Goal: Task Accomplishment & Management: Use online tool/utility

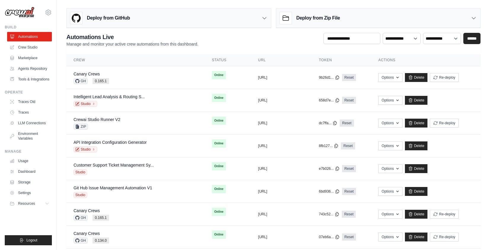
click at [163, 23] on div "Deploy from GitHub" at bounding box center [169, 18] width 204 height 19
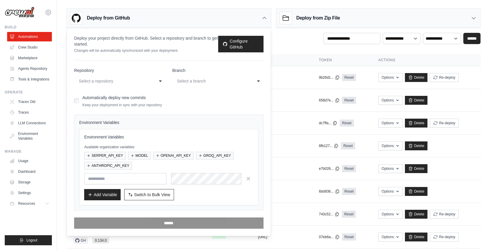
drag, startPoint x: 122, startPoint y: 78, endPoint x: 126, endPoint y: 88, distance: 11.2
click at [122, 78] on div "Select a repository" at bounding box center [114, 81] width 70 height 7
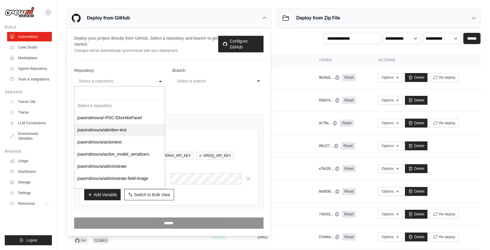
select select "*********"
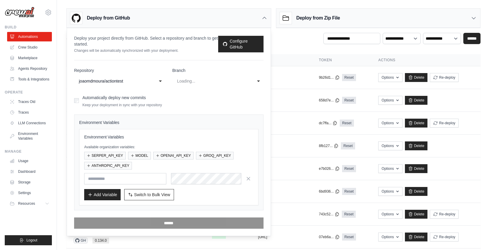
select select "******"
click at [168, 17] on div "Deploy from GitHub" at bounding box center [169, 18] width 204 height 19
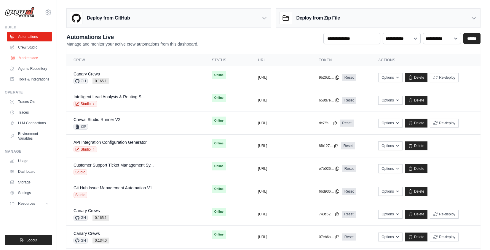
click at [21, 57] on link "Marketplace" at bounding box center [30, 57] width 45 height 9
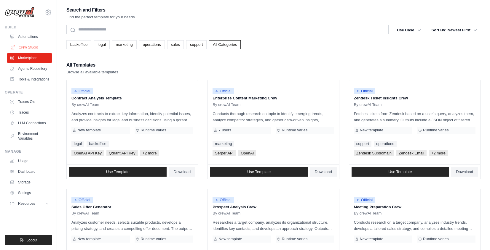
click at [29, 47] on link "Crew Studio" at bounding box center [30, 47] width 45 height 9
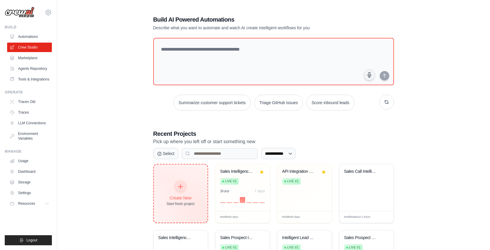
click at [181, 193] on div "Create New Start fresh project" at bounding box center [181, 193] width 28 height 25
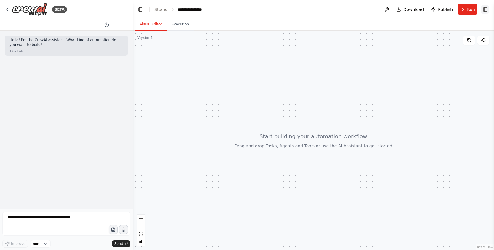
click at [485, 11] on button "Toggle Right Sidebar" at bounding box center [485, 9] width 8 height 8
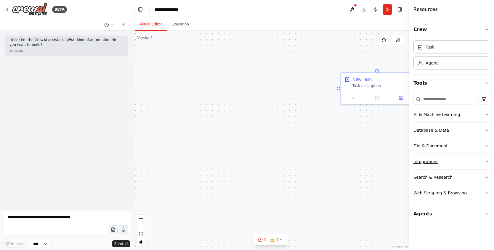
click at [444, 161] on button "Integrations" at bounding box center [452, 161] width 76 height 15
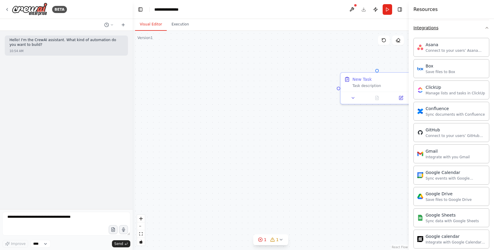
scroll to position [136, 0]
click at [401, 9] on button "Toggle Right Sidebar" at bounding box center [400, 9] width 8 height 8
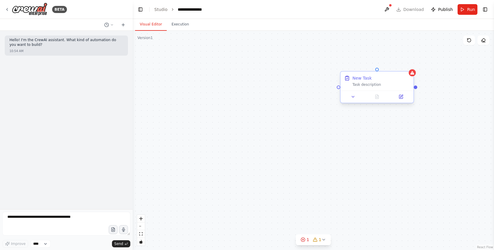
drag, startPoint x: 399, startPoint y: 82, endPoint x: 401, endPoint y: 79, distance: 3.4
click at [399, 82] on div "New Task Task description" at bounding box center [381, 81] width 57 height 12
click at [408, 66] on icon at bounding box center [409, 67] width 4 height 4
click at [399, 65] on button "Confirm" at bounding box center [392, 66] width 21 height 7
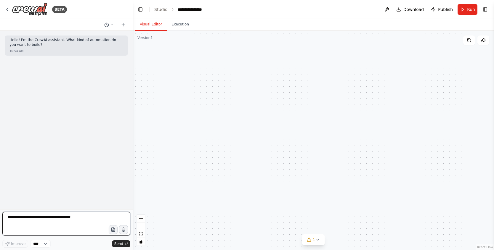
click at [65, 219] on textarea at bounding box center [66, 224] width 128 height 24
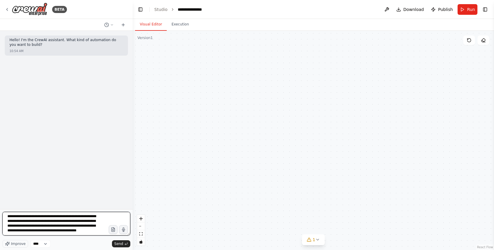
type textarea "**********"
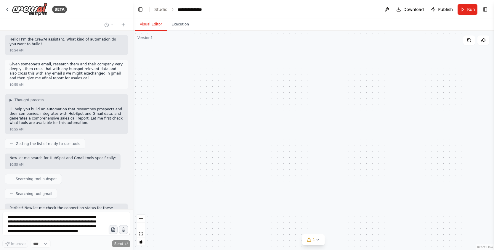
scroll to position [0, 0]
click at [22, 100] on span "Thought process" at bounding box center [30, 100] width 30 height 5
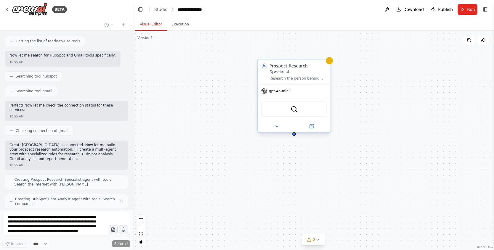
scroll to position [202, 0]
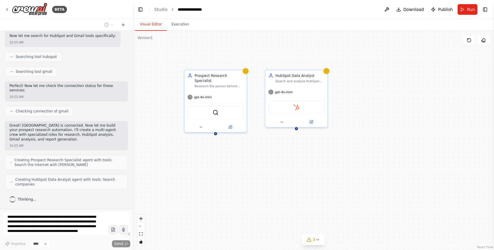
drag, startPoint x: 461, startPoint y: 97, endPoint x: 396, endPoint y: 92, distance: 66.0
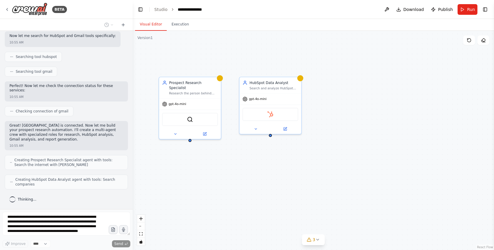
drag, startPoint x: 357, startPoint y: 135, endPoint x: 324, endPoint y: 139, distance: 32.9
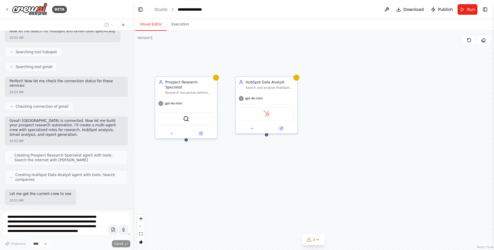
scroll to position [237, 0]
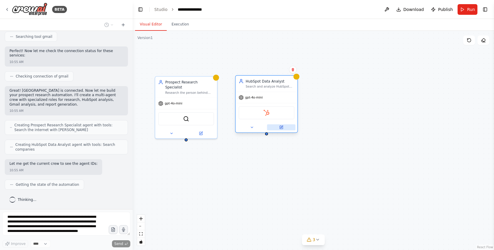
click at [281, 129] on button at bounding box center [281, 127] width 28 height 6
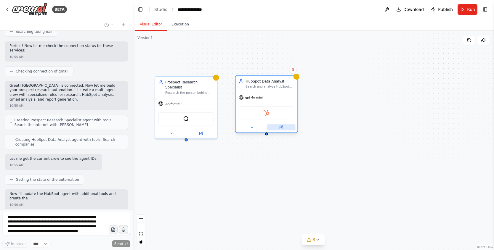
scroll to position [282, 0]
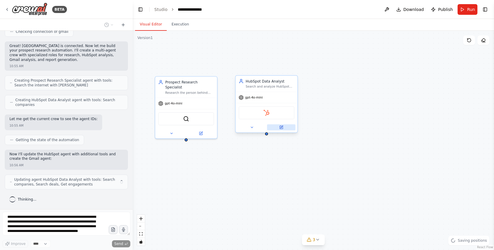
click at [283, 127] on icon at bounding box center [281, 128] width 4 height 4
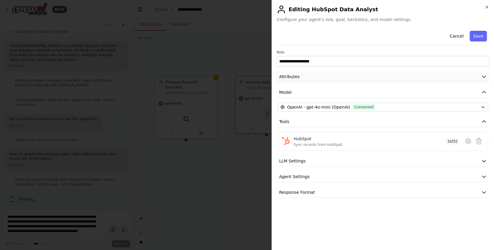
click at [403, 80] on button "Attributes" at bounding box center [383, 76] width 213 height 11
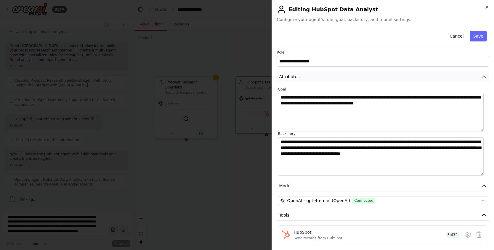
click at [404, 81] on button "Attributes" at bounding box center [383, 76] width 213 height 11
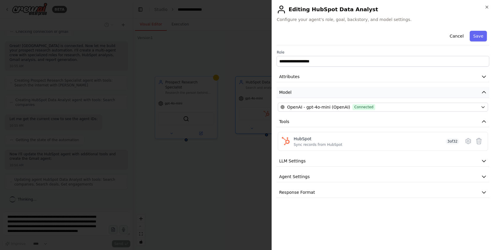
click at [400, 95] on button "Model" at bounding box center [383, 92] width 213 height 11
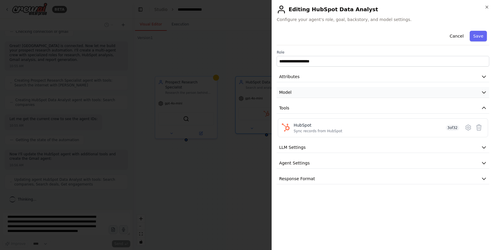
scroll to position [302, 0]
click at [400, 95] on button "Model" at bounding box center [383, 92] width 213 height 11
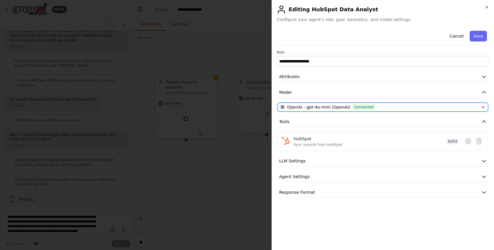
click at [400, 107] on div "OpenAI - gpt-4o-mini (OpenAI) Connected" at bounding box center [380, 107] width 198 height 6
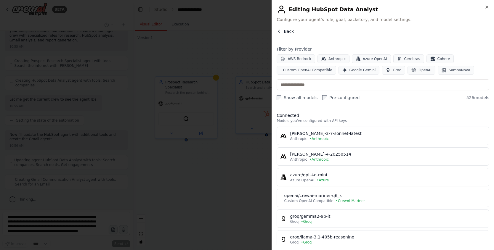
click at [283, 30] on button "Back" at bounding box center [285, 31] width 17 height 6
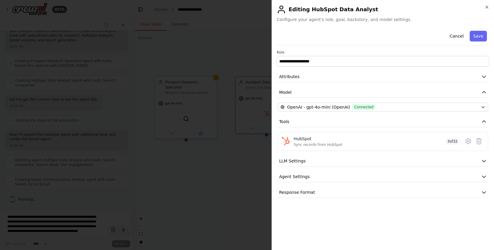
scroll to position [316, 0]
click at [408, 157] on button "LLM Settings" at bounding box center [383, 161] width 213 height 11
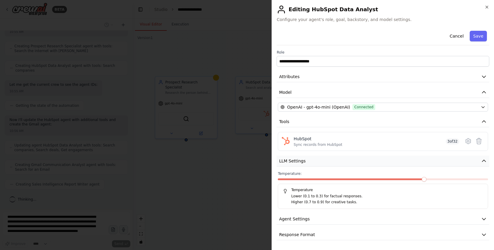
click at [409, 158] on button "LLM Settings" at bounding box center [383, 161] width 213 height 11
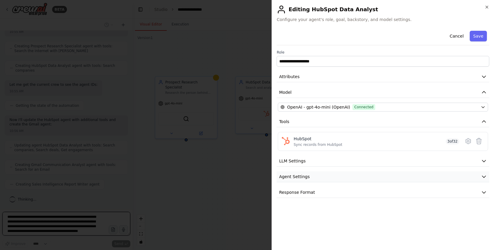
click at [405, 177] on button "Agent Settings" at bounding box center [383, 177] width 213 height 11
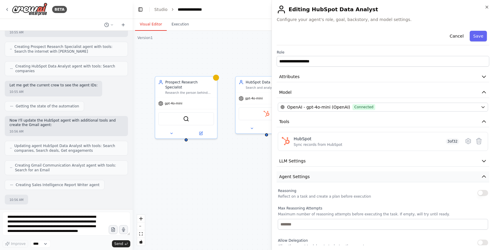
scroll to position [351, 0]
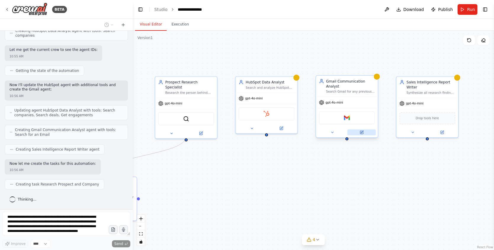
click at [362, 133] on icon at bounding box center [361, 132] width 3 height 3
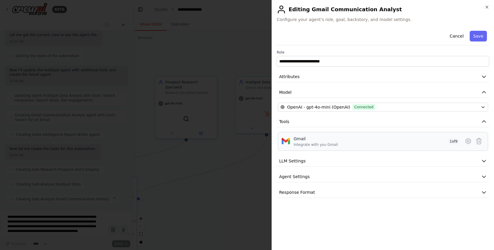
scroll to position [381, 0]
click at [489, 6] on icon "button" at bounding box center [487, 7] width 5 height 5
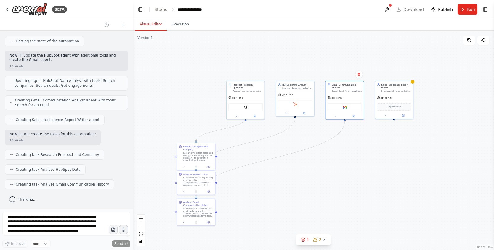
drag, startPoint x: 313, startPoint y: 178, endPoint x: 317, endPoint y: 154, distance: 24.3
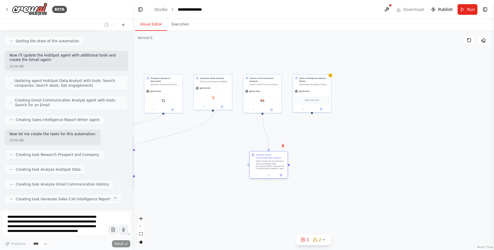
scroll to position [396, 0]
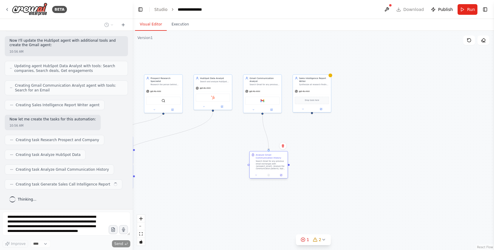
drag, startPoint x: 202, startPoint y: 207, endPoint x: 265, endPoint y: 169, distance: 73.5
click at [271, 167] on div "Search Gmail for any previous email exchanges with {prospect_email}. Analyze th…" at bounding box center [271, 165] width 30 height 10
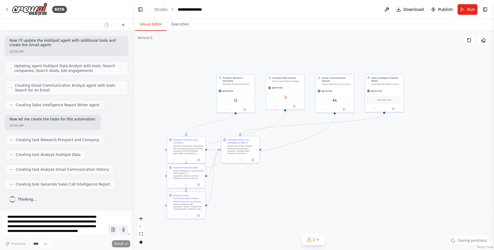
drag, startPoint x: 220, startPoint y: 149, endPoint x: 284, endPoint y: 154, distance: 64.2
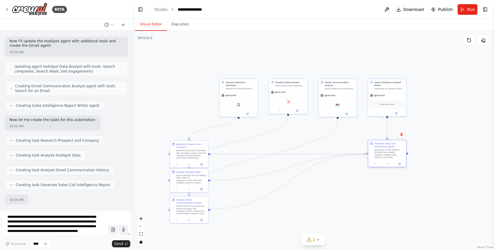
scroll to position [431, 0]
drag, startPoint x: 271, startPoint y: 151, endPoint x: 391, endPoint y: 147, distance: 120.4
click at [391, 147] on div ".deletable-edge-delete-btn { width: 20px; height: 20px; border: 0px solid #ffff…" at bounding box center [313, 141] width 361 height 220
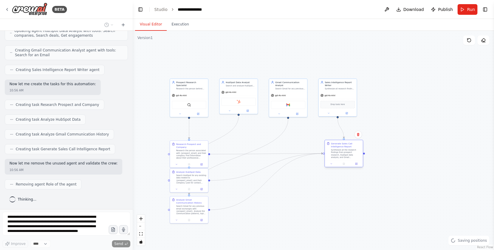
drag, startPoint x: 389, startPoint y: 149, endPoint x: 331, endPoint y: 158, distance: 58.8
click at [346, 148] on div "Generate Sales Call Intelligence Report Synthesize all the research findings fr…" at bounding box center [346, 150] width 30 height 17
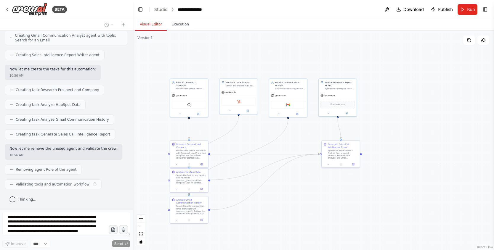
drag, startPoint x: 209, startPoint y: 169, endPoint x: 243, endPoint y: 132, distance: 50.8
click at [243, 132] on div ".deletable-edge-delete-btn { width: 20px; height: 20px; border: 0px solid #ffff…" at bounding box center [313, 141] width 361 height 220
drag, startPoint x: 231, startPoint y: 137, endPoint x: 236, endPoint y: 136, distance: 5.4
click at [236, 136] on div "Search HubSpot for any existing data related to {prospect_email} and their comp…" at bounding box center [244, 132] width 30 height 10
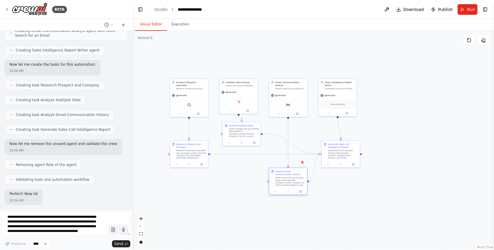
drag, startPoint x: 197, startPoint y: 202, endPoint x: 295, endPoint y: 172, distance: 103.0
click at [295, 172] on div "Analyze Gmail Communication History Search Gmail for any previous email exchang…" at bounding box center [290, 178] width 30 height 17
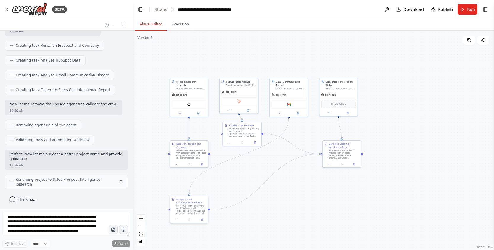
scroll to position [486, 0]
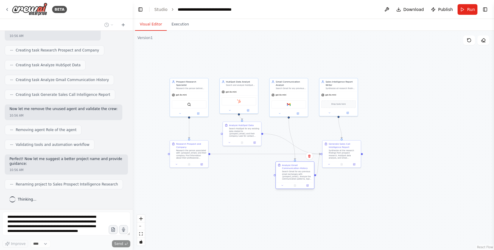
drag, startPoint x: 207, startPoint y: 192, endPoint x: 296, endPoint y: 171, distance: 91.6
click at [296, 171] on div "Search Gmail for any previous email exchanges with {prospect_email}. Analyze th…" at bounding box center [297, 176] width 30 height 10
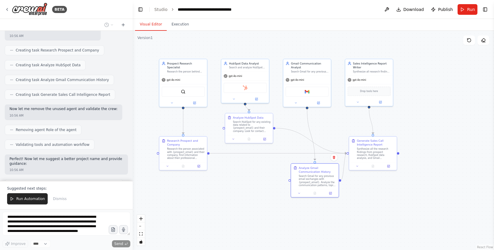
scroll to position [490, 0]
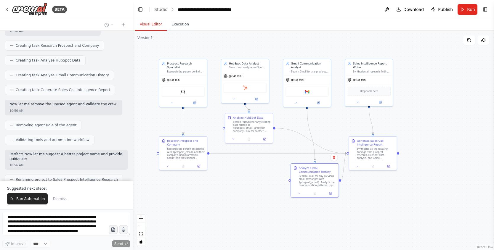
drag, startPoint x: 210, startPoint y: 185, endPoint x: 228, endPoint y: 196, distance: 21.5
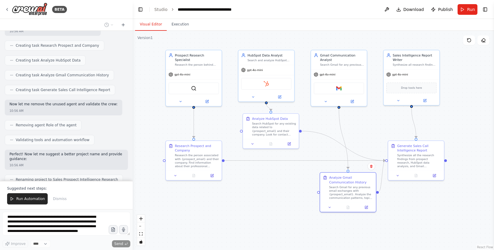
click at [413, 212] on div ".deletable-edge-delete-btn { width: 20px; height: 20px; border: 0px solid #ffff…" at bounding box center [313, 141] width 361 height 220
click at [223, 161] on div at bounding box center [223, 159] width 3 height 3
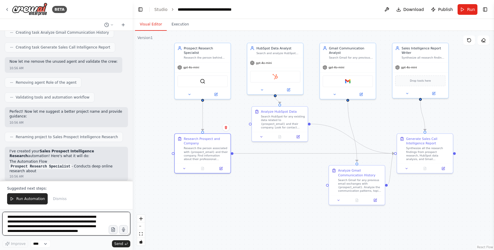
drag, startPoint x: 223, startPoint y: 161, endPoint x: 231, endPoint y: 154, distance: 11.2
click at [231, 154] on div ".deletable-edge-delete-btn { width: 20px; height: 20px; border: 0px solid #ffff…" at bounding box center [313, 141] width 361 height 220
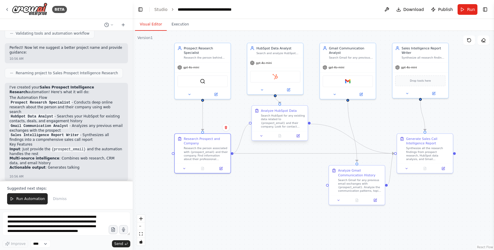
drag, startPoint x: 233, startPoint y: 153, endPoint x: 252, endPoint y: 124, distance: 34.9
click at [252, 124] on div "Prospect Research Specialist Research the person behind {prospect_email} and th…" at bounding box center [290, 104] width 277 height 168
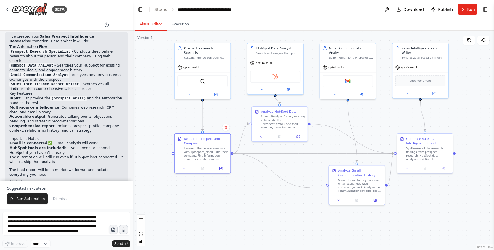
scroll to position [653, 0]
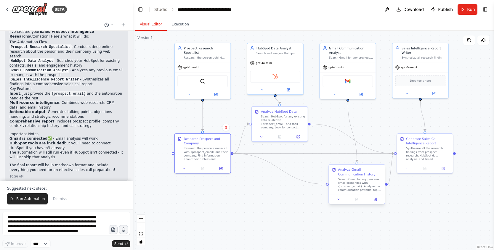
drag, startPoint x: 231, startPoint y: 152, endPoint x: 329, endPoint y: 185, distance: 102.6
click at [329, 185] on div "Prospect Research Specialist Research the person behind {prospect_email} and th…" at bounding box center [290, 104] width 277 height 168
click at [288, 113] on div "Analyze HubSpot Data Search HubSpot for any existing data related to {prospect_…" at bounding box center [283, 119] width 44 height 20
click at [294, 123] on div "Search HubSpot for any existing data related to {prospect_email} and their comp…" at bounding box center [283, 121] width 44 height 15
click at [297, 135] on icon at bounding box center [298, 136] width 3 height 3
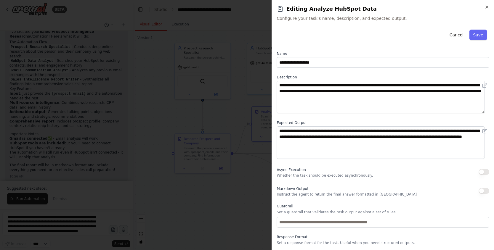
click at [479, 173] on button "button" at bounding box center [484, 172] width 11 height 6
click at [470, 40] on div "Cancel Save" at bounding box center [383, 35] width 213 height 17
click at [472, 37] on button "Save" at bounding box center [478, 35] width 17 height 11
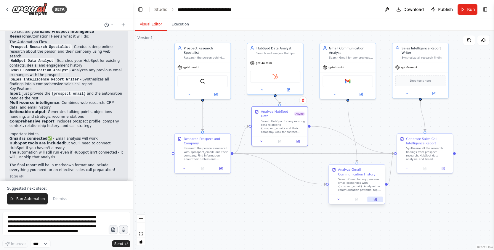
click at [375, 200] on icon at bounding box center [375, 199] width 3 height 3
click at [375, 201] on icon at bounding box center [376, 200] width 4 height 4
click at [376, 199] on icon at bounding box center [375, 199] width 3 height 3
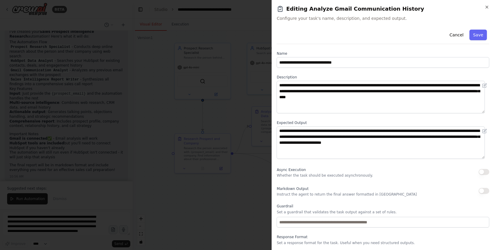
click at [484, 173] on button "button" at bounding box center [484, 172] width 11 height 6
click at [470, 39] on button "Save" at bounding box center [478, 35] width 17 height 11
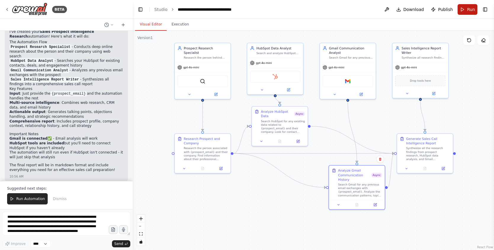
click at [467, 9] on button "Run" at bounding box center [468, 9] width 20 height 11
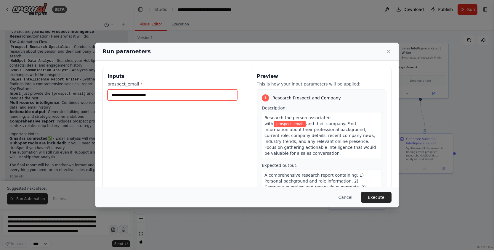
click at [167, 89] on input "prospect_email *" at bounding box center [173, 94] width 130 height 11
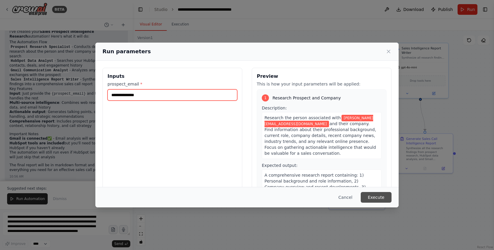
type input "**********"
click at [384, 194] on button "Execute" at bounding box center [376, 197] width 31 height 11
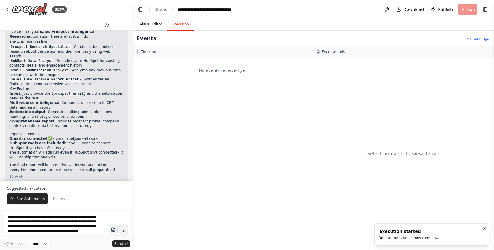
click at [153, 28] on button "Visual Editor" at bounding box center [151, 24] width 32 height 12
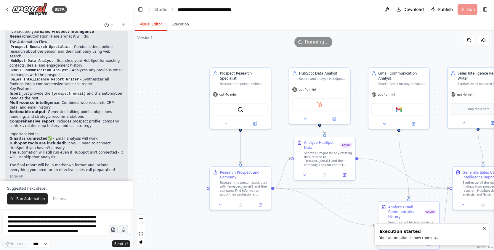
drag, startPoint x: 207, startPoint y: 121, endPoint x: 264, endPoint y: 159, distance: 68.1
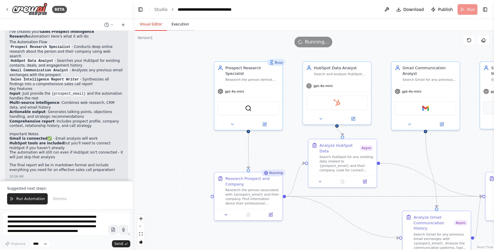
click at [183, 24] on button "Execution" at bounding box center [180, 24] width 27 height 12
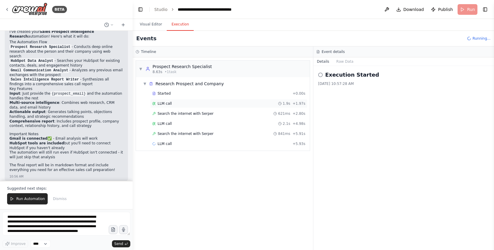
click at [194, 103] on div "LLM call 1.9s + 1.97s" at bounding box center [228, 103] width 153 height 5
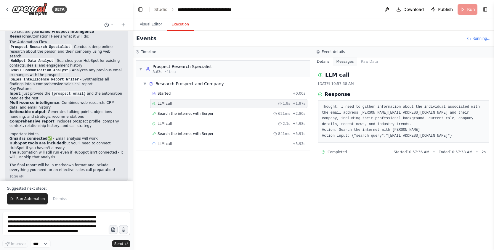
click at [344, 61] on button "Messages" at bounding box center [345, 61] width 25 height 8
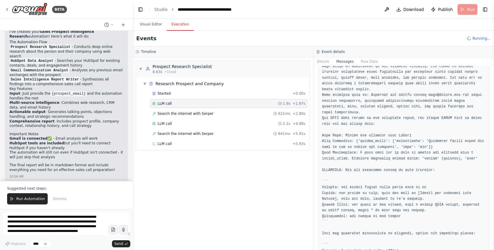
click at [351, 105] on pre at bounding box center [404, 162] width 164 height 208
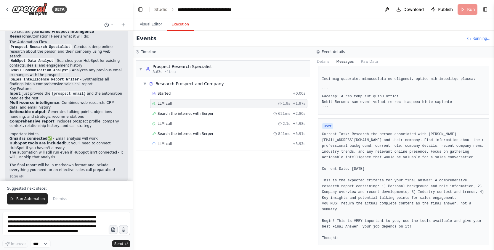
scroll to position [199, 0]
click at [366, 57] on button "Raw Data" at bounding box center [369, 61] width 24 height 8
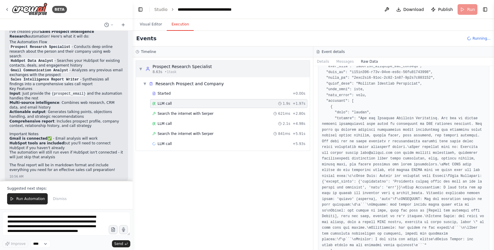
scroll to position [137, 0]
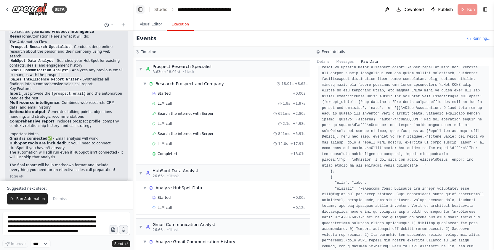
click at [138, 8] on button "Toggle Left Sidebar" at bounding box center [140, 9] width 8 height 8
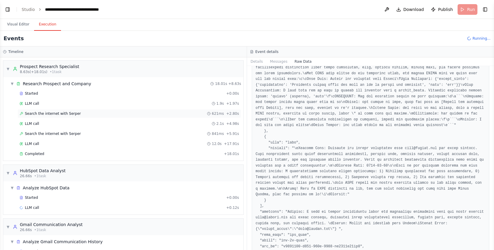
click at [81, 113] on div "Search the internet with Serper 621ms + 2.80s" at bounding box center [130, 113] width 220 height 5
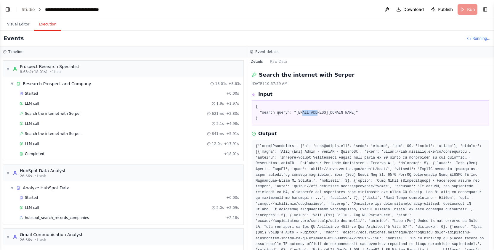
drag, startPoint x: 303, startPoint y: 111, endPoint x: 317, endPoint y: 112, distance: 14.3
click at [317, 112] on pre "{ "search_query": "joao@crewai.com" }" at bounding box center [371, 112] width 230 height 17
click at [52, 135] on span "Search the internet with Serper" at bounding box center [53, 134] width 56 height 5
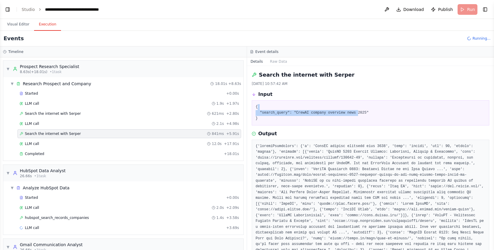
drag, startPoint x: 307, startPoint y: 108, endPoint x: 358, endPoint y: 112, distance: 50.5
click at [358, 111] on pre "{ "search_query": "CrewAI company overview news 2025" }" at bounding box center [371, 112] width 230 height 17
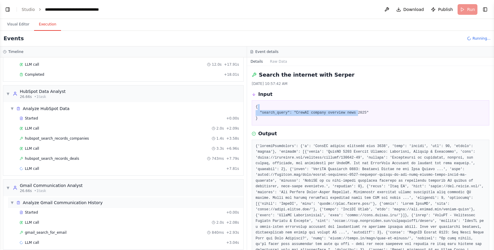
scroll to position [86, 0]
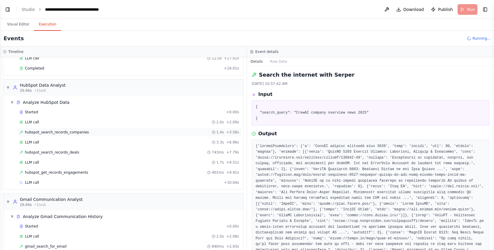
click at [76, 132] on span "hubspot_search_records_companies" at bounding box center [57, 132] width 64 height 5
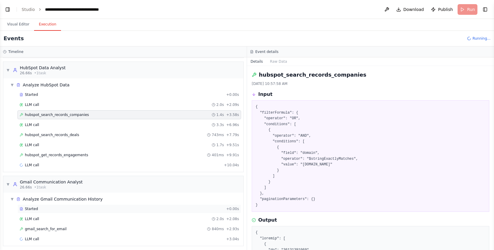
scroll to position [106, 0]
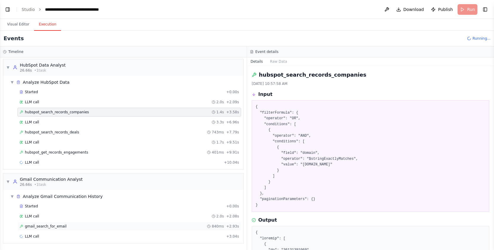
click at [63, 227] on span "gmail_search_for_email" at bounding box center [46, 226] width 42 height 5
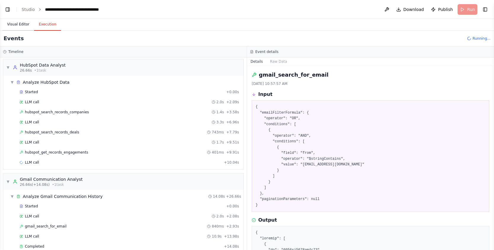
click at [11, 23] on button "Visual Editor" at bounding box center [18, 24] width 32 height 12
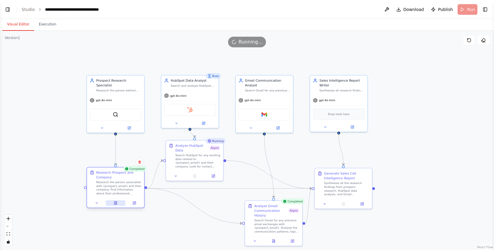
click at [113, 204] on button at bounding box center [116, 204] width 20 height 6
click at [114, 204] on icon at bounding box center [116, 203] width 4 height 4
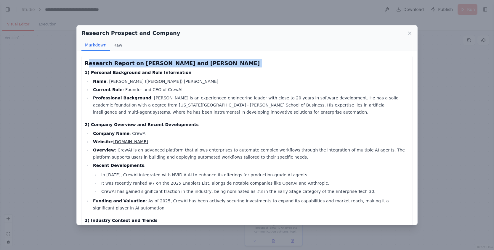
drag, startPoint x: 117, startPoint y: 62, endPoint x: 183, endPoint y: 67, distance: 66.9
click at [183, 67] on div "Research Report on João Moura and CrewAI 1) Personal Background and Role Inform…" at bounding box center [247, 208] width 325 height 299
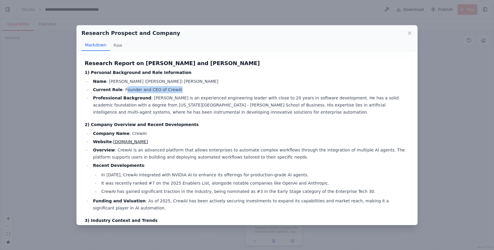
drag, startPoint x: 123, startPoint y: 90, endPoint x: 172, endPoint y: 94, distance: 49.6
click at [172, 94] on ul "Name : João (Joe) Moura Current Role : Founder and CEO of CrewAI Professional B…" at bounding box center [247, 97] width 325 height 38
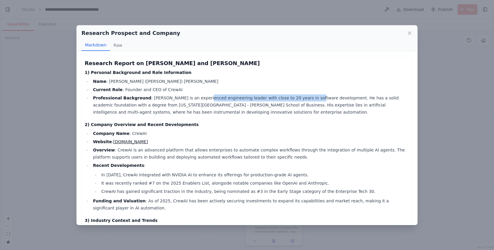
drag, startPoint x: 225, startPoint y: 99, endPoint x: 299, endPoint y: 96, distance: 74.4
click at [299, 96] on li "Professional Background : João Moura is an experienced engineering leader with …" at bounding box center [250, 105] width 318 height 21
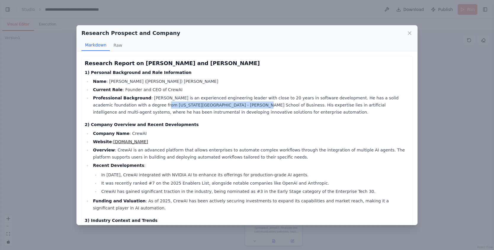
drag, startPoint x: 130, startPoint y: 107, endPoint x: 212, endPoint y: 106, distance: 82.1
click at [212, 106] on li "Professional Background : João Moura is an experienced engineering leader with …" at bounding box center [250, 105] width 318 height 21
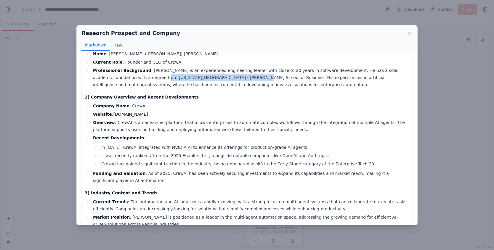
scroll to position [32, 0]
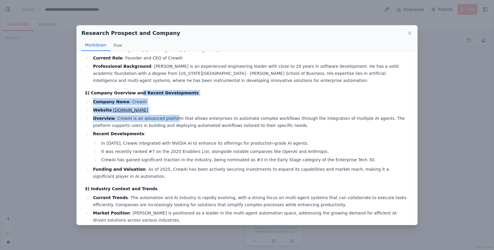
drag, startPoint x: 135, startPoint y: 94, endPoint x: 172, endPoint y: 121, distance: 45.6
click at [172, 120] on div "Research Report on João Moura and CrewAI 1) Personal Background and Role Inform…" at bounding box center [247, 177] width 325 height 299
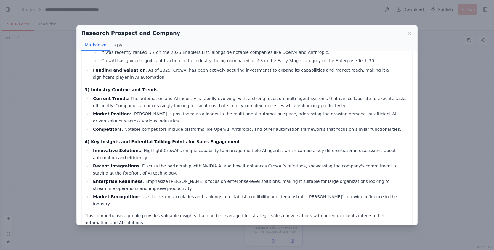
scroll to position [134, 0]
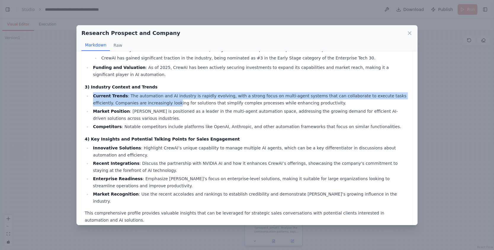
drag, startPoint x: 121, startPoint y: 92, endPoint x: 165, endPoint y: 117, distance: 50.1
click at [156, 105] on div "Research Report on João Moura and CrewAI 1) Personal Background and Role Inform…" at bounding box center [247, 75] width 325 height 299
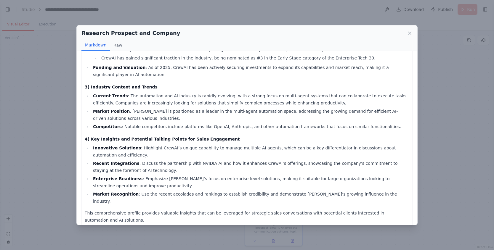
click at [434, 142] on div "Research Prospect and Company Markdown Raw Research Report on João Moura and Cr…" at bounding box center [247, 125] width 494 height 250
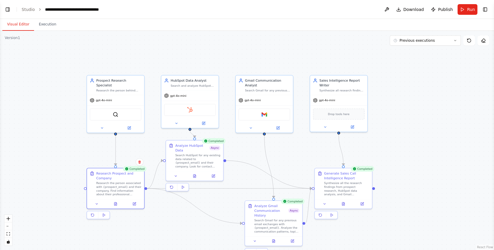
click at [12, 10] on header "**********" at bounding box center [247, 9] width 494 height 19
click at [10, 9] on button "Toggle Left Sidebar" at bounding box center [8, 9] width 8 height 8
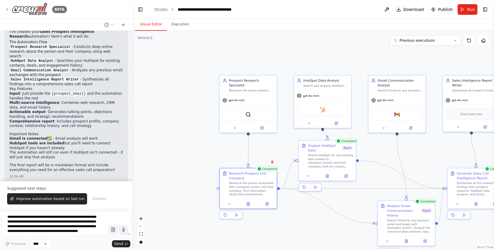
click at [16, 9] on img at bounding box center [30, 9] width 36 height 13
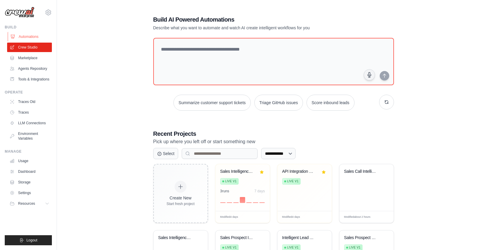
click at [35, 33] on link "Automations" at bounding box center [30, 36] width 45 height 9
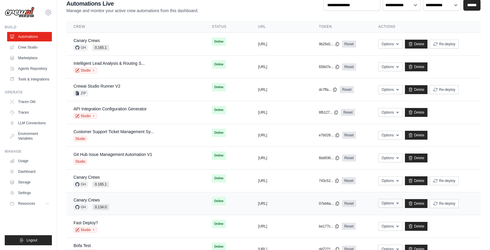
scroll to position [40, 0]
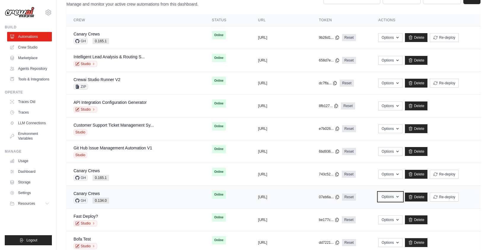
click at [390, 196] on button "Options" at bounding box center [390, 197] width 24 height 9
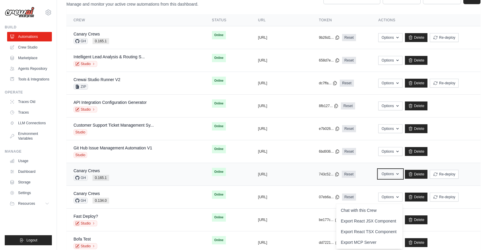
click at [391, 173] on button "Options" at bounding box center [390, 174] width 24 height 9
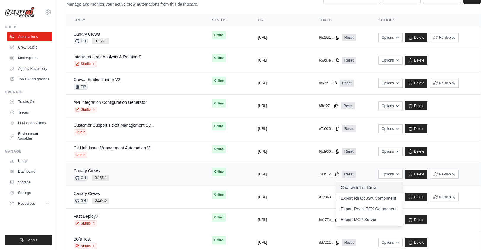
click at [377, 189] on link "Chat with this Crew" at bounding box center [369, 188] width 66 height 11
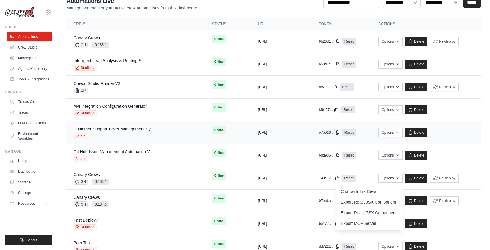
scroll to position [35, 0]
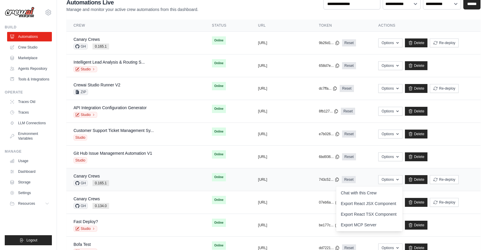
click at [123, 176] on div "Canary Crews GH 0.165.1" at bounding box center [135, 179] width 124 height 13
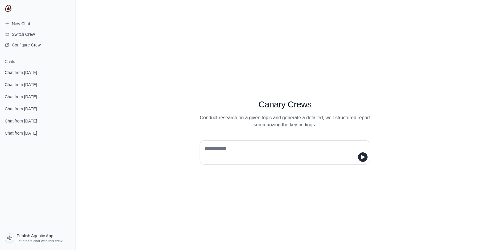
click at [288, 144] on textarea at bounding box center [283, 152] width 159 height 17
type textarea "**"
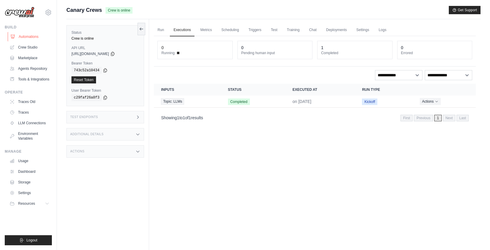
click at [36, 33] on link "Automations" at bounding box center [30, 36] width 45 height 9
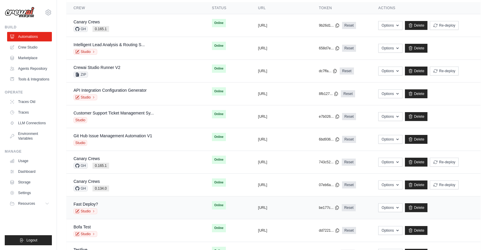
scroll to position [155, 0]
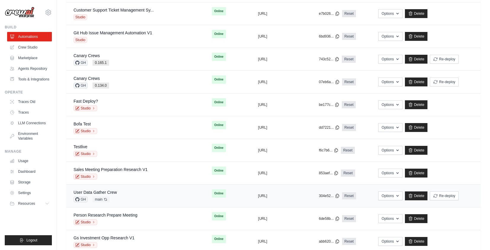
click at [125, 188] on td "User Data Gather Crew GH main Auto-deploy enabled" at bounding box center [135, 196] width 138 height 23
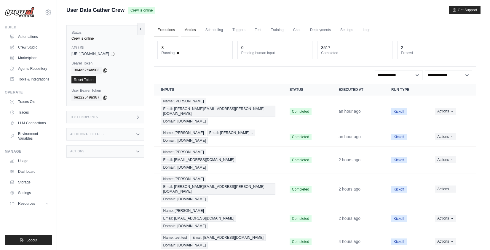
click at [185, 31] on link "Metrics" at bounding box center [190, 30] width 19 height 12
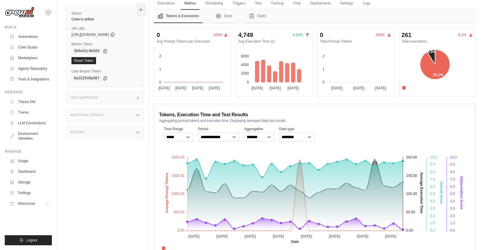
scroll to position [9, 0]
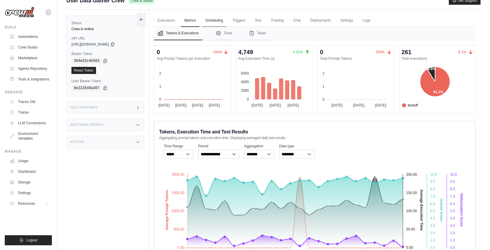
click at [220, 18] on link "Scheduling" at bounding box center [214, 21] width 25 height 12
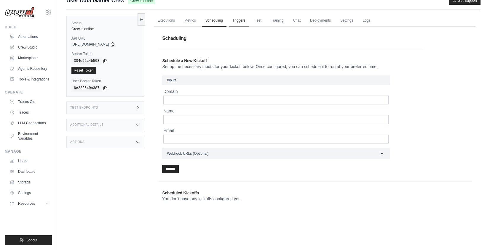
click at [238, 17] on link "Triggers" at bounding box center [239, 21] width 20 height 12
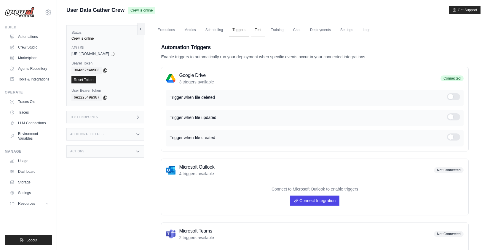
click at [258, 32] on link "Test" at bounding box center [258, 30] width 14 height 12
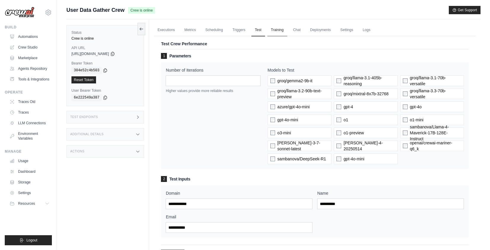
click at [279, 29] on link "Training" at bounding box center [277, 30] width 20 height 12
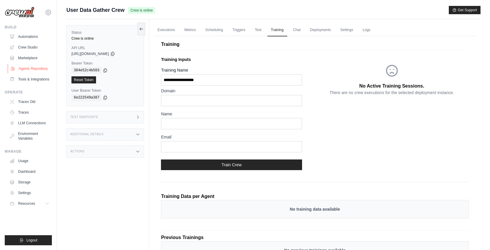
click at [36, 70] on link "Agents Repository" at bounding box center [30, 68] width 45 height 9
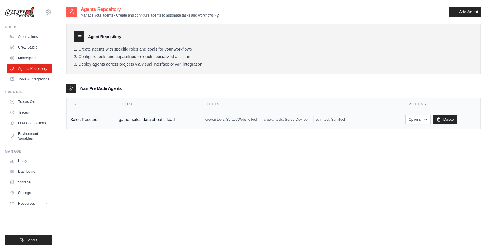
click at [159, 122] on td "gather sales data about a lead" at bounding box center [157, 120] width 84 height 19
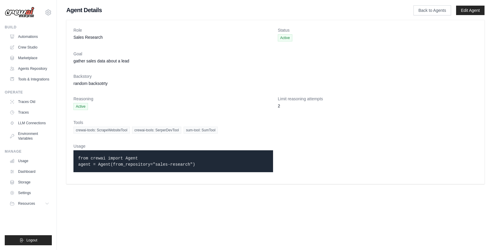
drag, startPoint x: 78, startPoint y: 158, endPoint x: 211, endPoint y: 165, distance: 133.3
click at [211, 165] on div "from crewai import Agent agent = Agent(from_repository="sales-research")" at bounding box center [173, 162] width 200 height 22
click at [33, 79] on link "Tools & Integrations" at bounding box center [30, 79] width 45 height 9
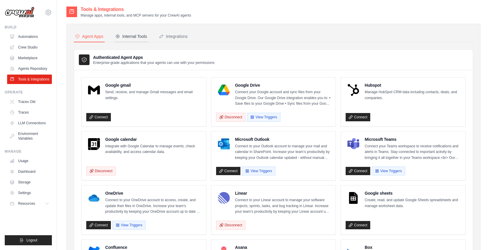
click at [138, 39] on div "Internal Tools" at bounding box center [131, 36] width 32 height 6
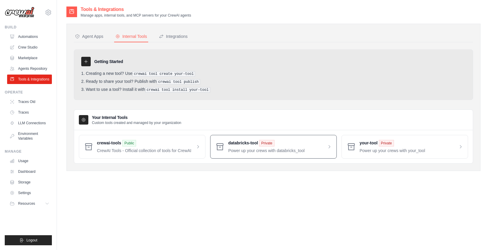
click at [247, 142] on span at bounding box center [279, 147] width 103 height 14
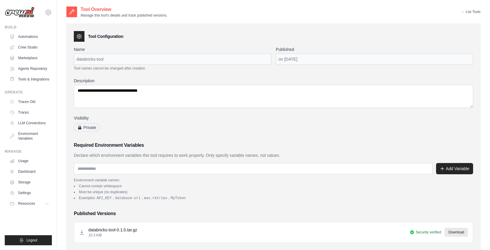
scroll to position [96, 0]
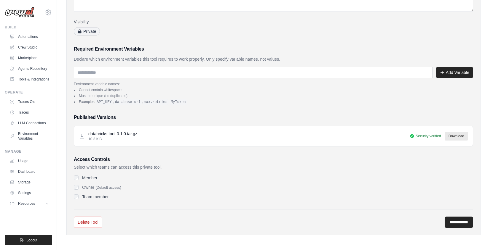
click at [84, 177] on label "Member" at bounding box center [89, 178] width 15 height 6
drag, startPoint x: 84, startPoint y: 177, endPoint x: 87, endPoint y: 185, distance: 7.9
click at [84, 177] on label "Member" at bounding box center [89, 178] width 15 height 6
click at [89, 199] on label "Team member" at bounding box center [95, 197] width 26 height 6
click at [89, 196] on label "Team member" at bounding box center [95, 197] width 26 height 6
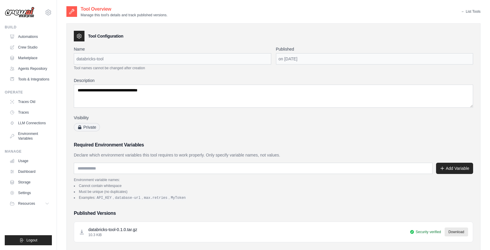
scroll to position [0, 0]
